Goal: Find specific page/section: Find specific page/section

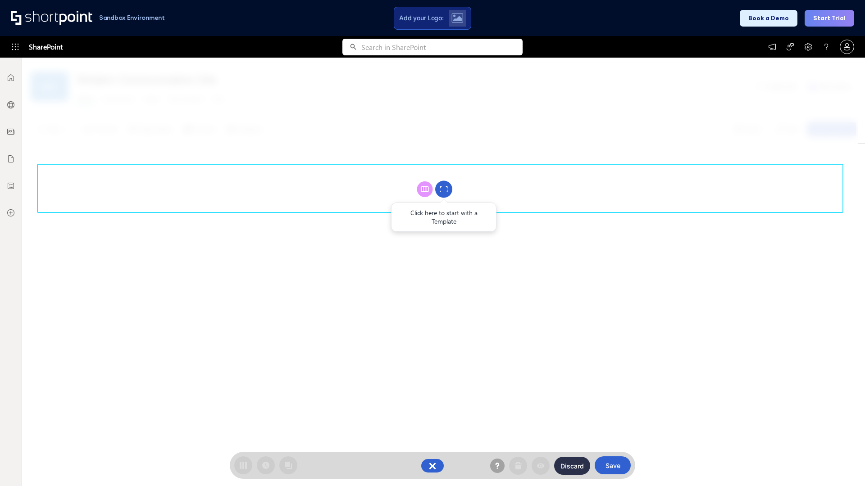
click at [444, 189] on circle at bounding box center [443, 189] width 17 height 17
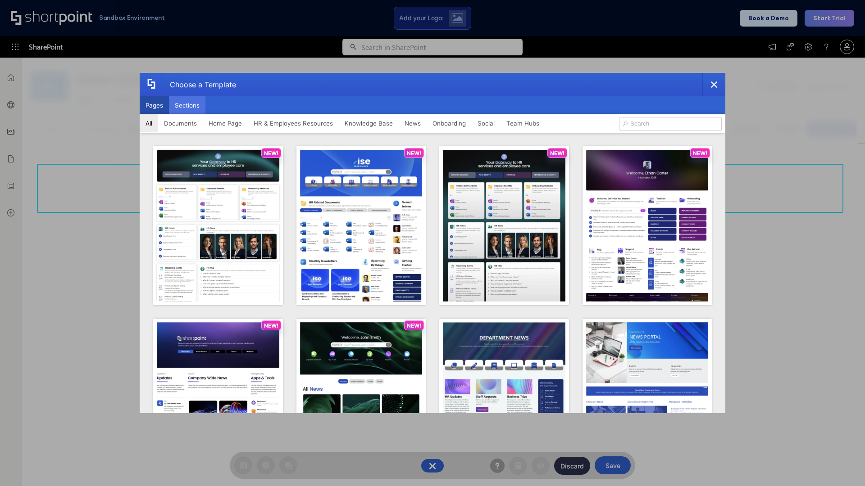
click at [187, 105] on button "Sections" at bounding box center [187, 105] width 36 height 18
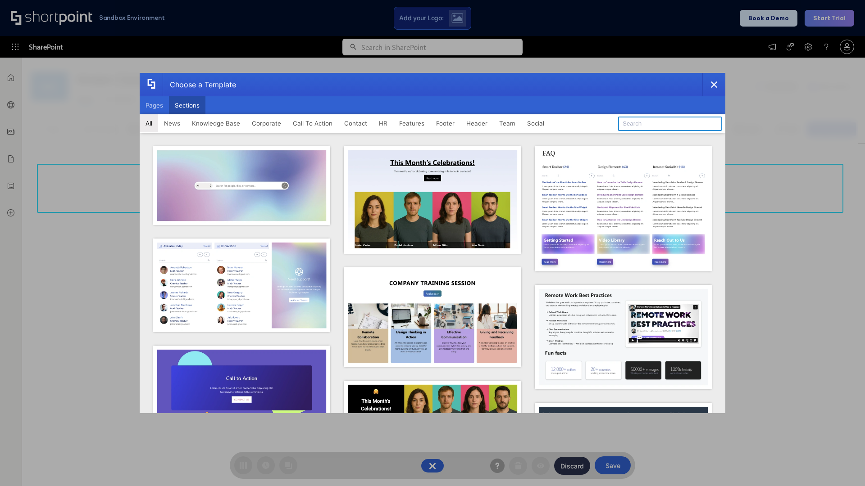
type input "FAQ 6"
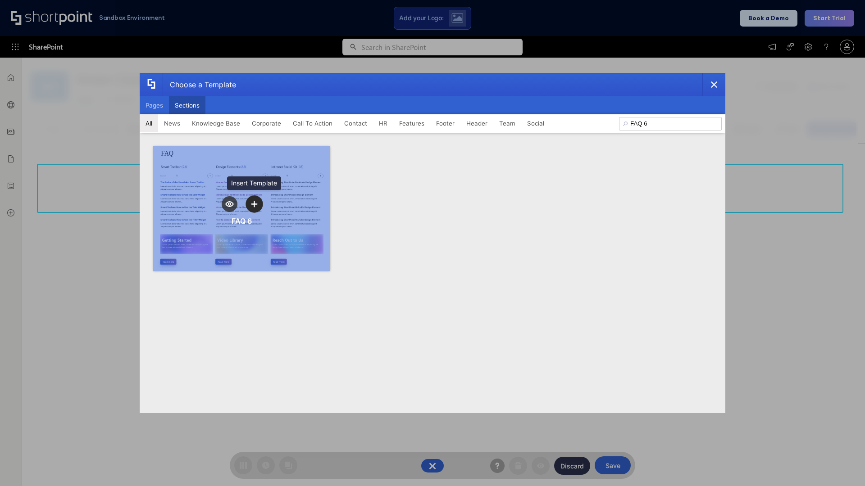
click at [254, 204] on icon "template selector" at bounding box center [254, 204] width 6 height 6
